Goal: Transaction & Acquisition: Purchase product/service

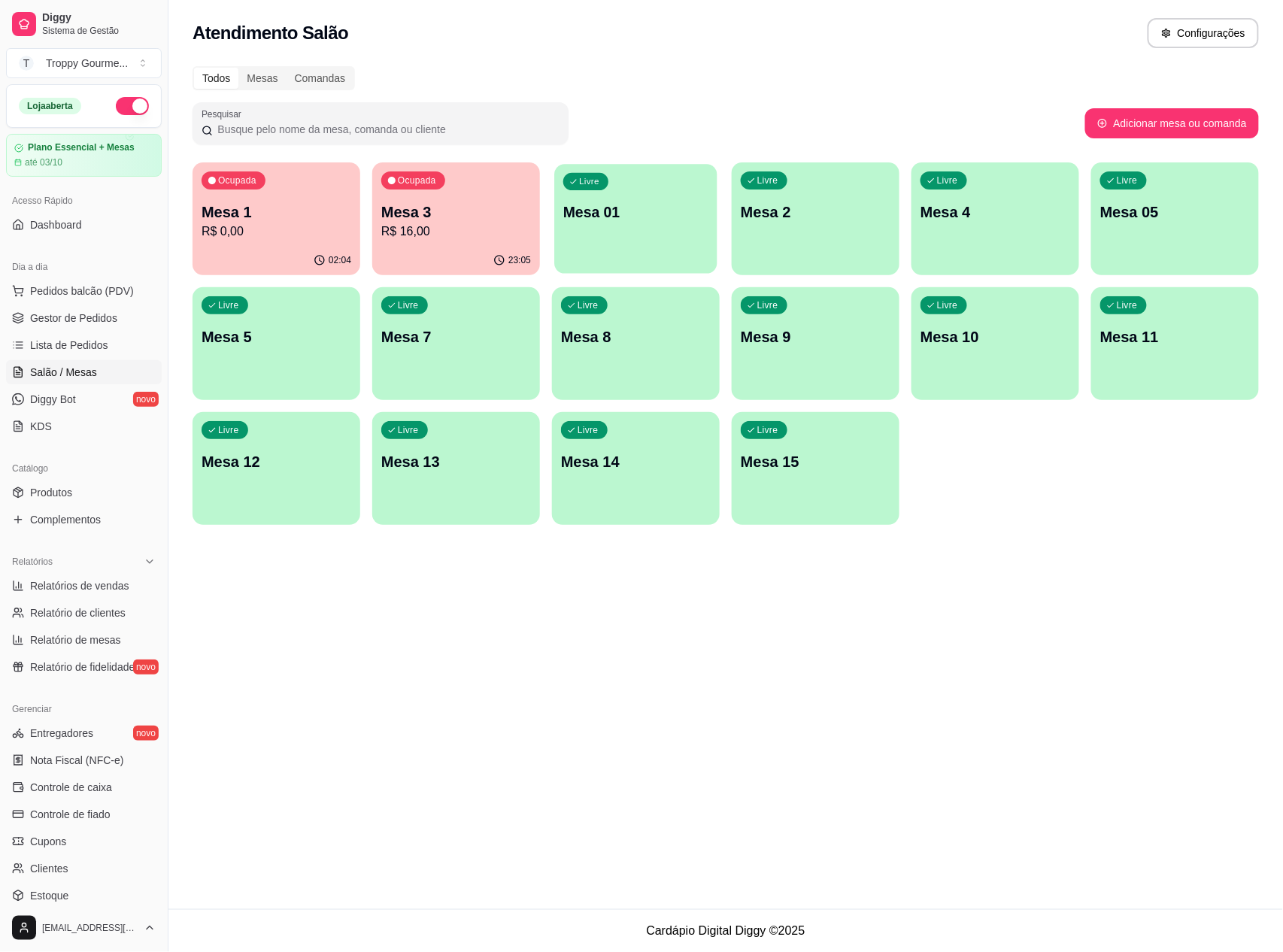
click at [683, 214] on p "Mesa 01" at bounding box center [636, 212] width 145 height 20
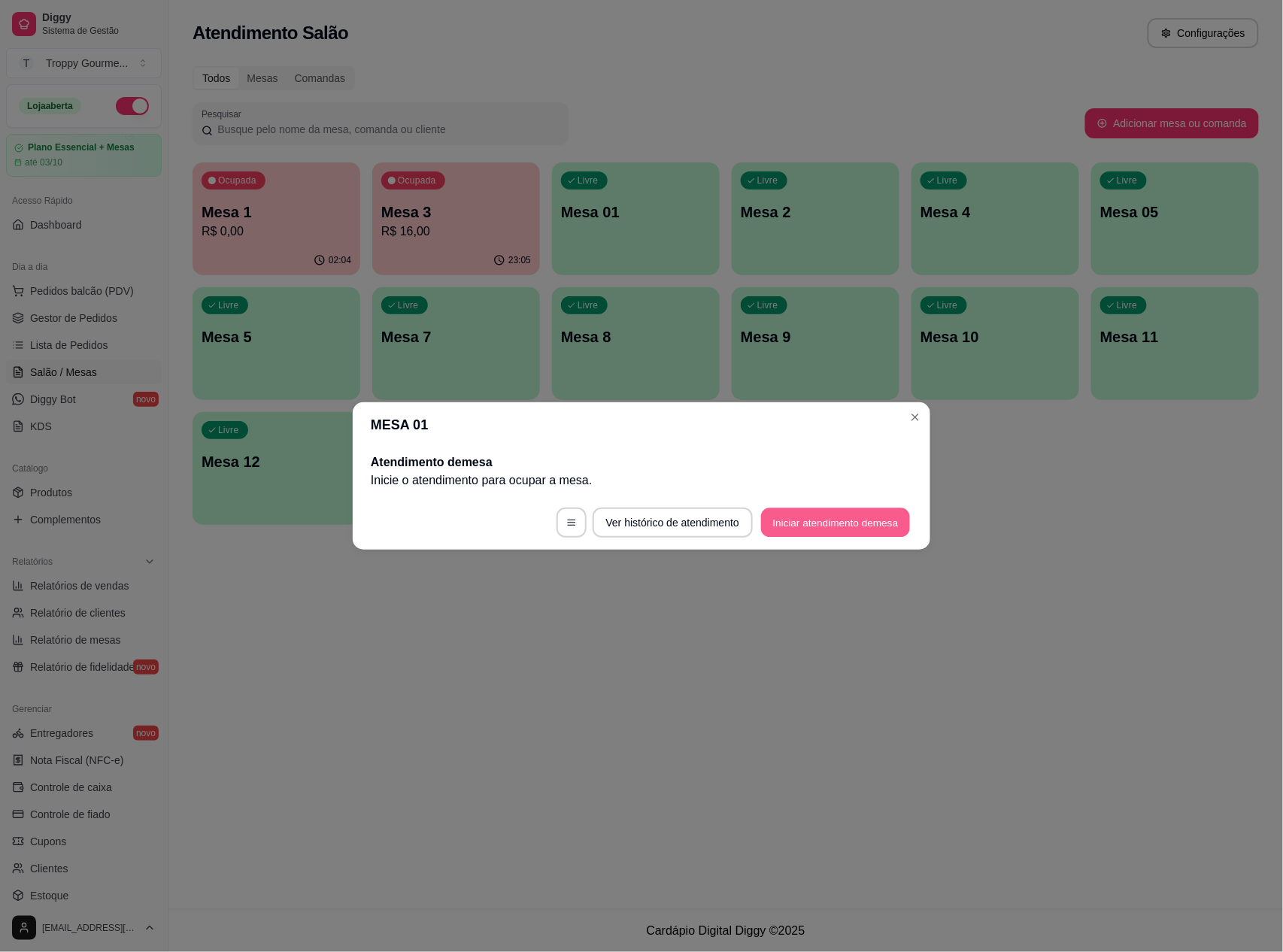
click at [807, 519] on button "Iniciar atendimento de mesa" at bounding box center [835, 523] width 149 height 29
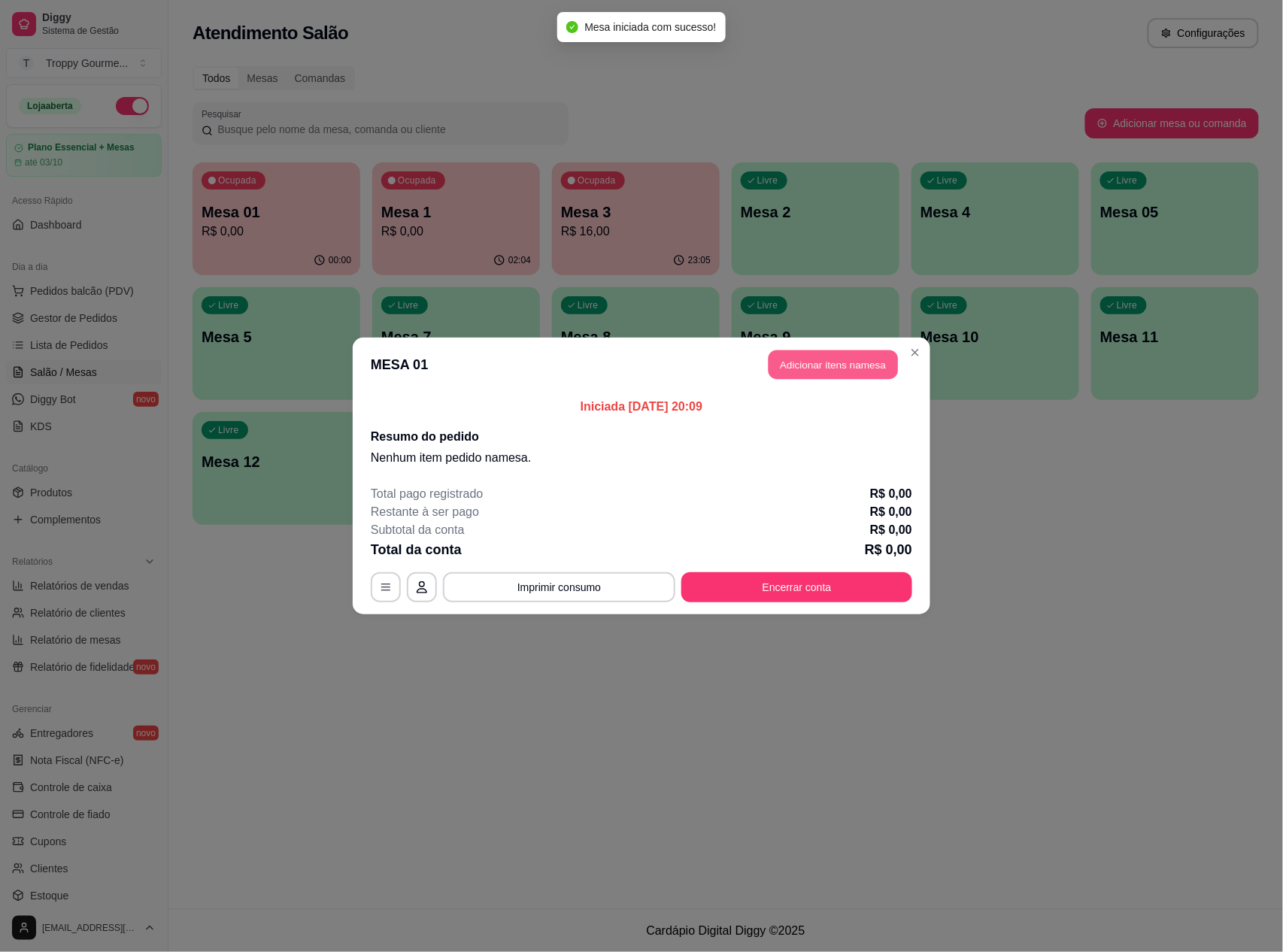
click at [820, 369] on button "Adicionar itens na mesa" at bounding box center [833, 365] width 130 height 29
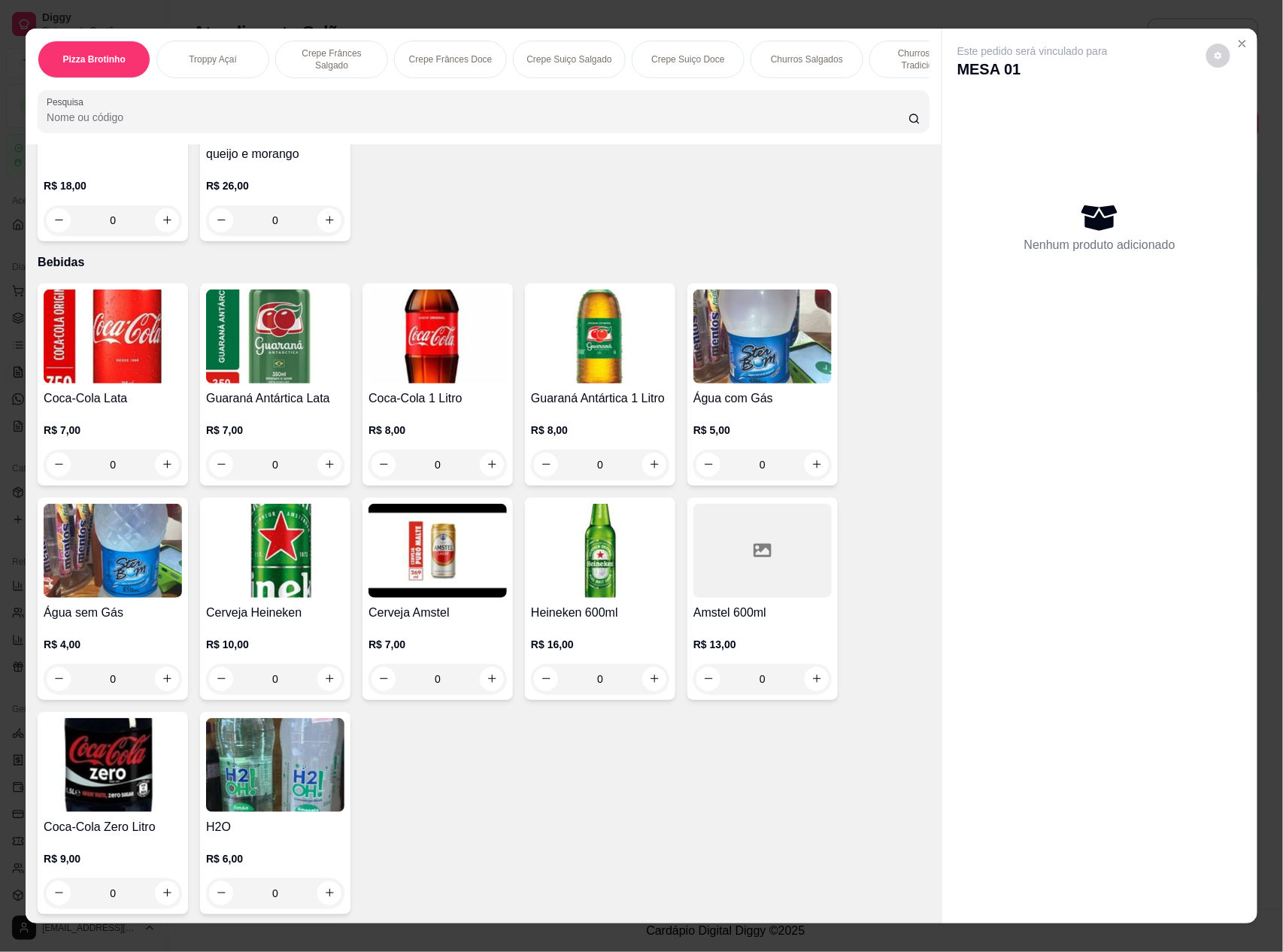
scroll to position [20, 0]
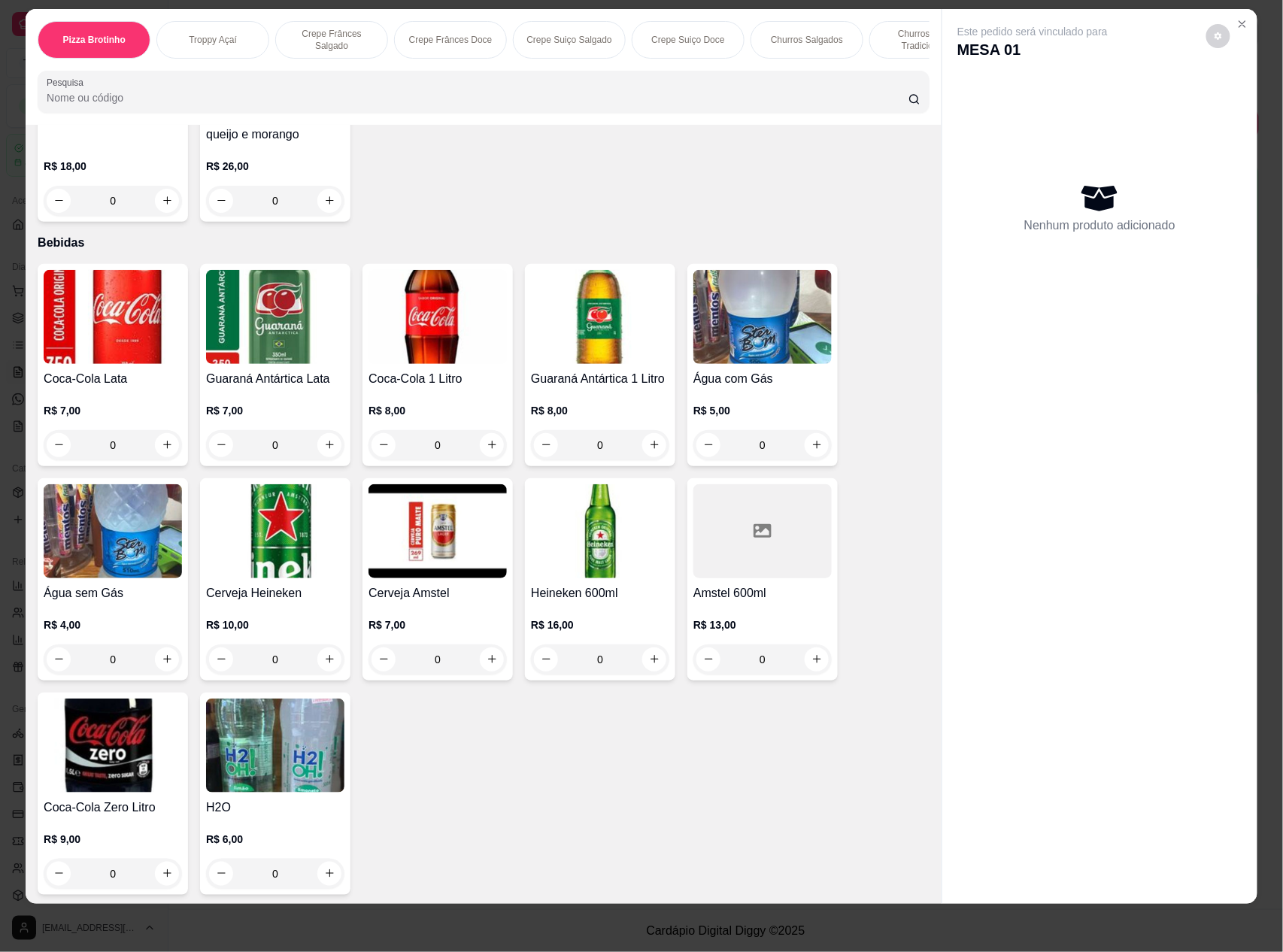
click at [761, 546] on div at bounding box center [763, 531] width 139 height 94
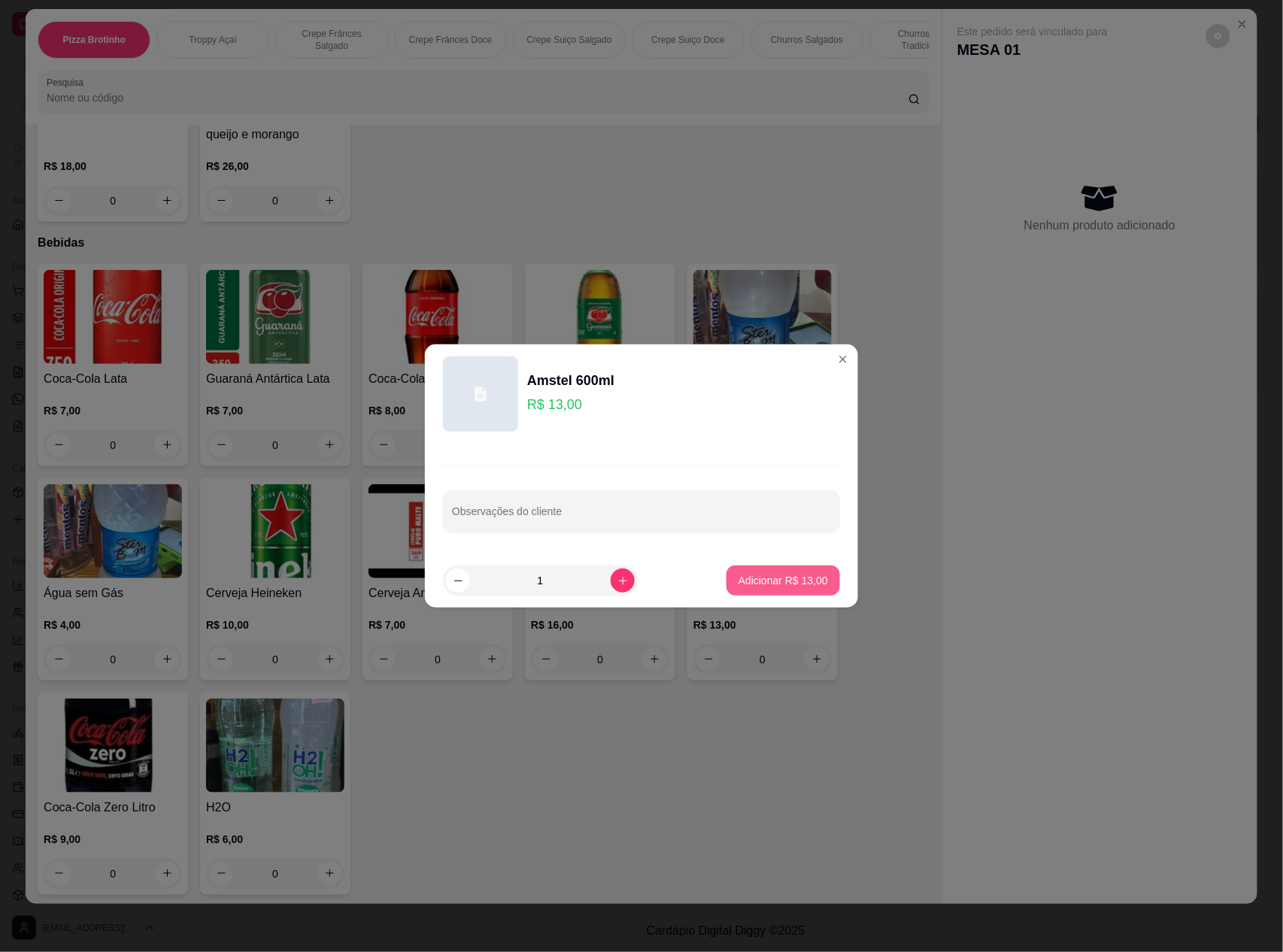
click at [772, 569] on button "Adicionar R$ 13,00" at bounding box center [783, 580] width 113 height 30
type input "1"
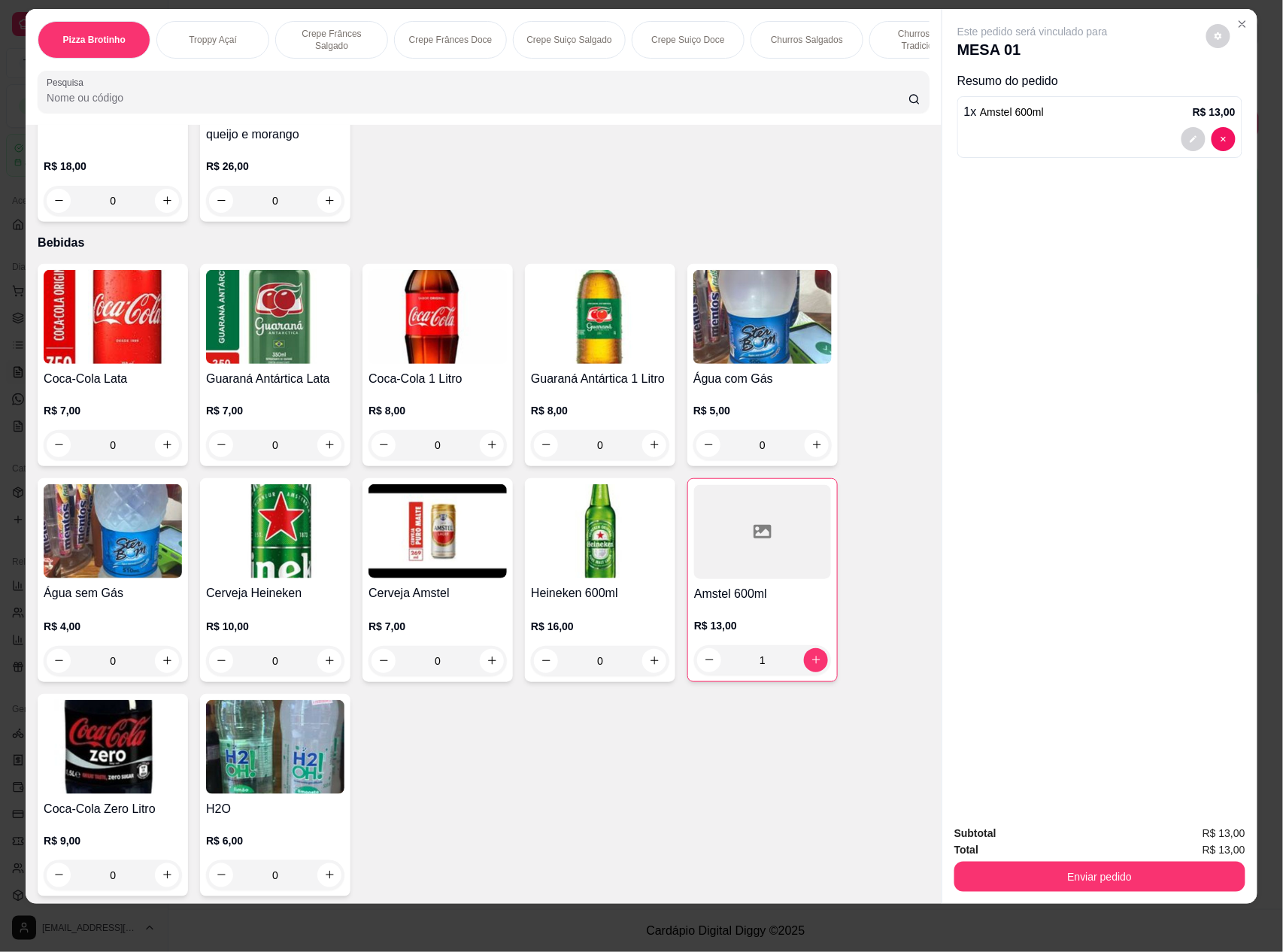
click at [581, 365] on div "Guaraná Antártica 1 Litro R$ 8,00 0" at bounding box center [600, 365] width 150 height 202
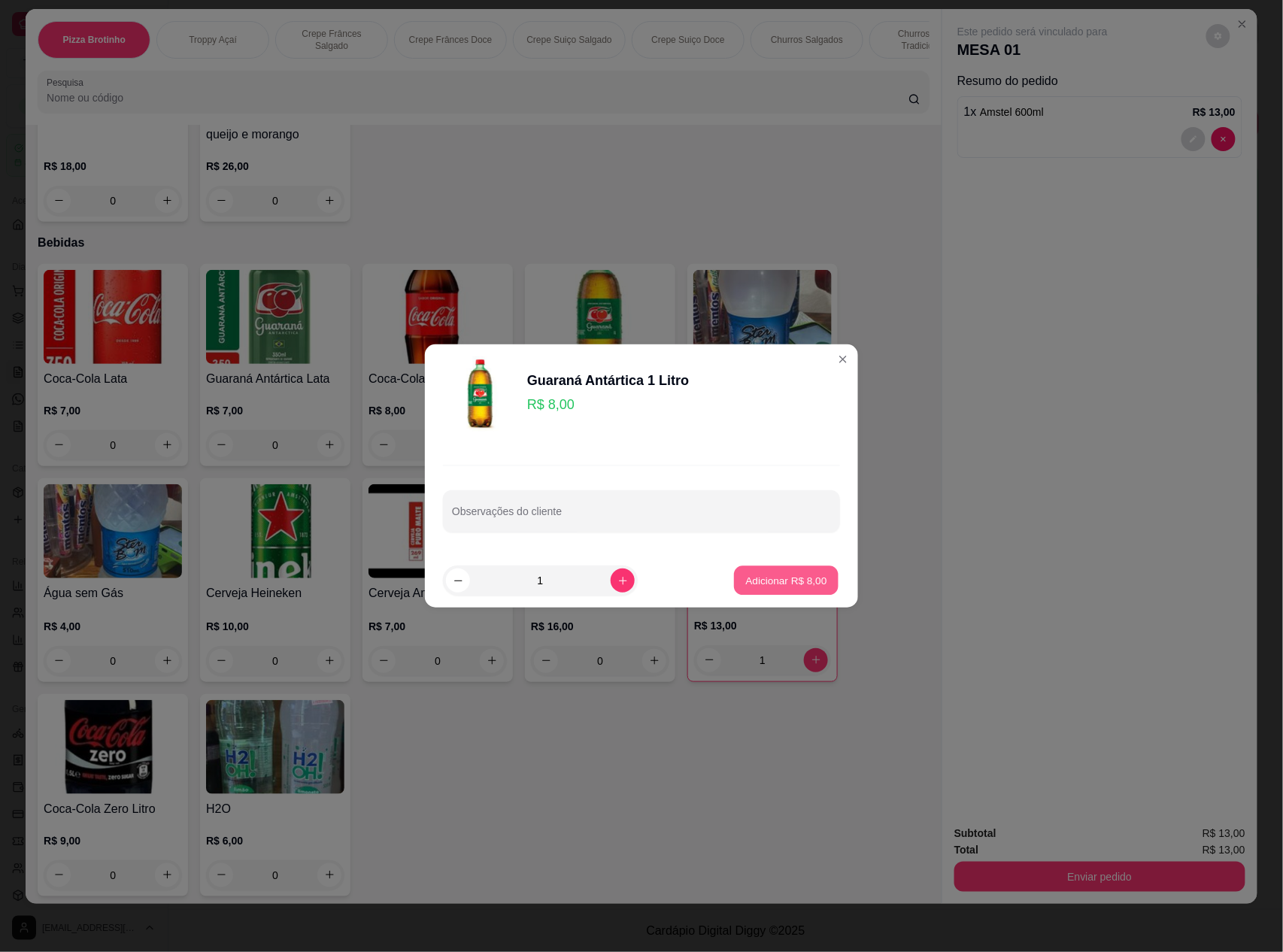
click at [786, 573] on p "Adicionar R$ 8,00" at bounding box center [786, 581] width 82 height 15
type input "1"
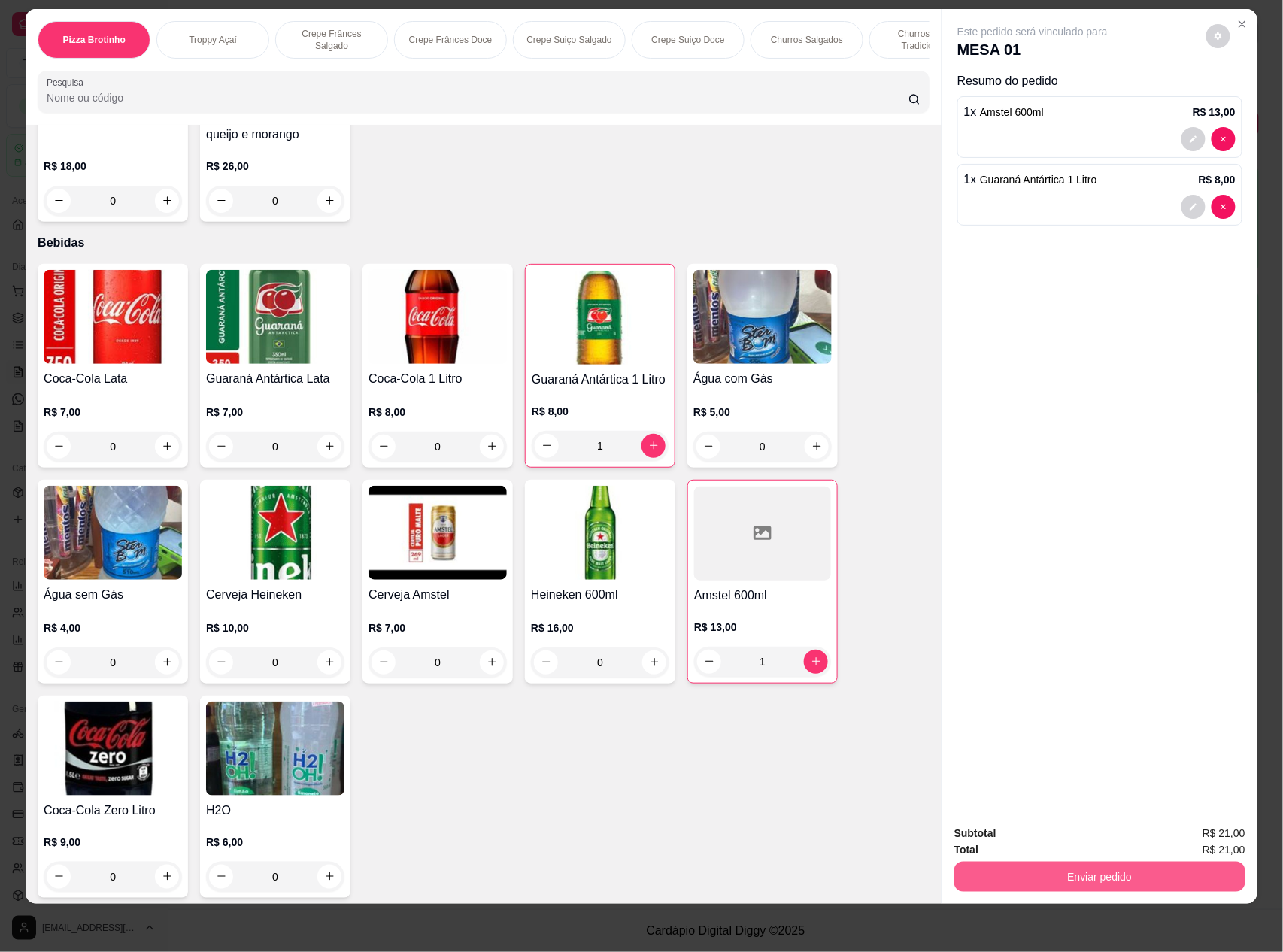
click at [1048, 871] on button "Enviar pedido" at bounding box center [1099, 877] width 291 height 30
click at [1042, 844] on button "Não registrar e enviar pedido" at bounding box center [1049, 839] width 152 height 28
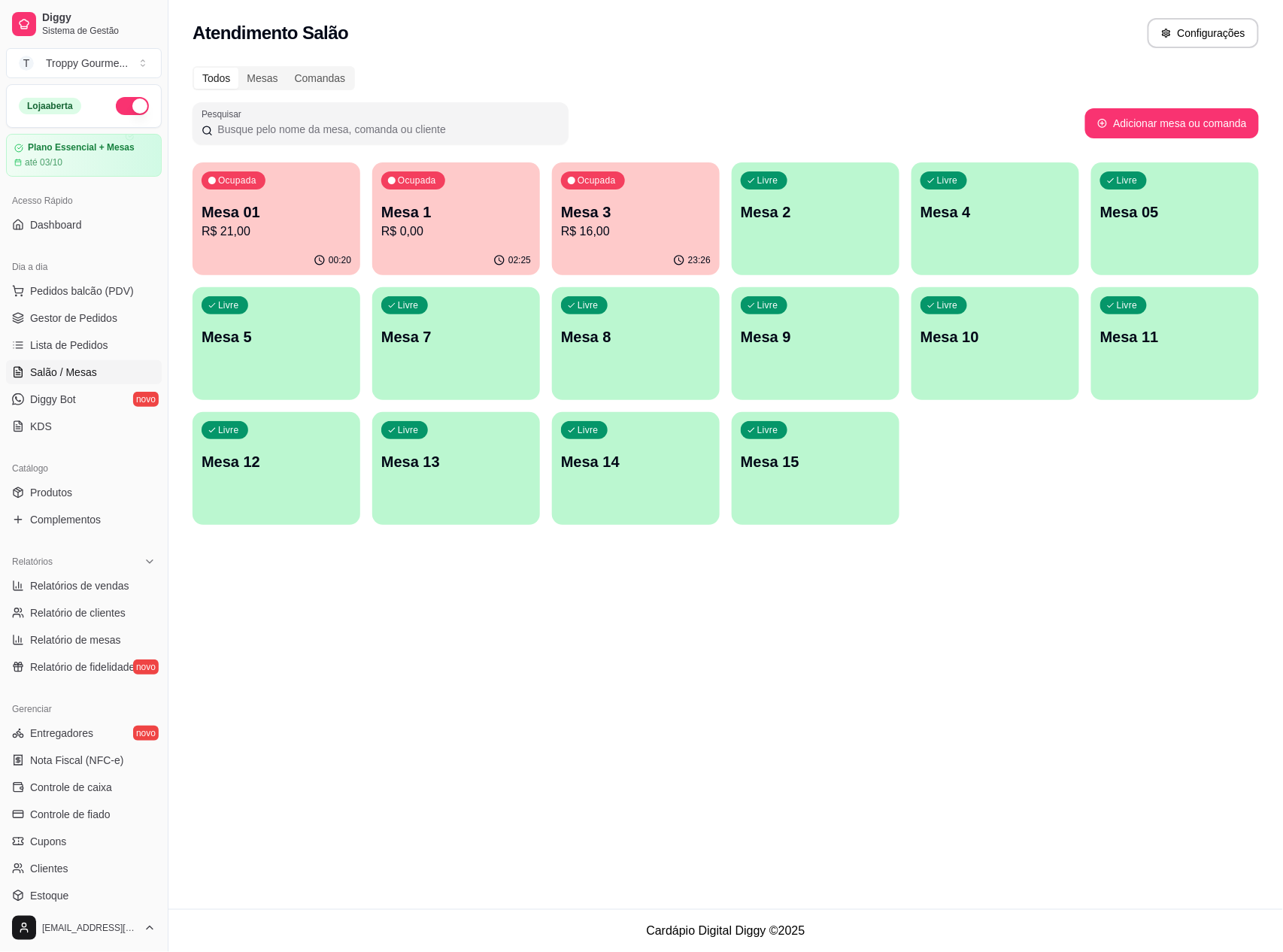
click at [653, 208] on p "Mesa 3" at bounding box center [636, 212] width 150 height 21
click at [287, 236] on p "R$ 21,00" at bounding box center [277, 231] width 145 height 17
